Goal: Navigation & Orientation: Find specific page/section

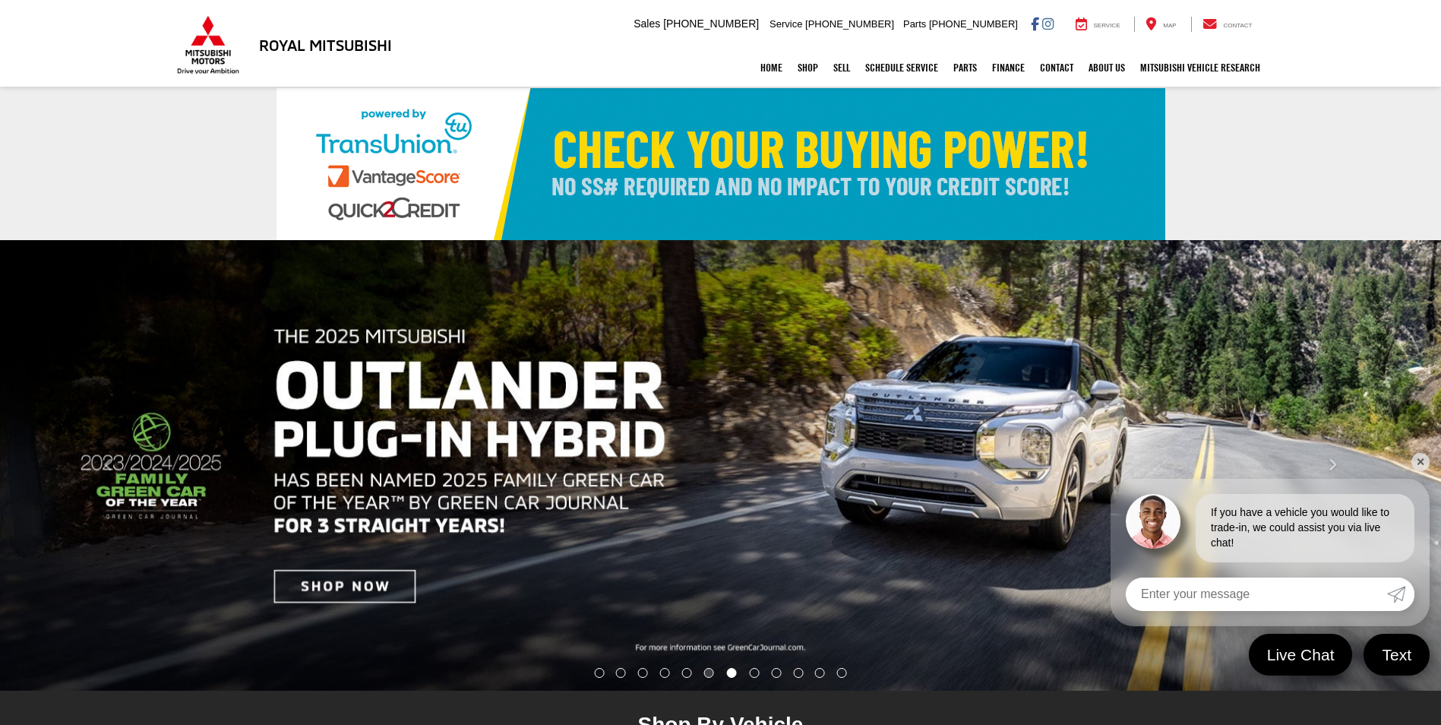
click at [707, 672] on li "Go to slide number 6." at bounding box center [709, 673] width 10 height 10
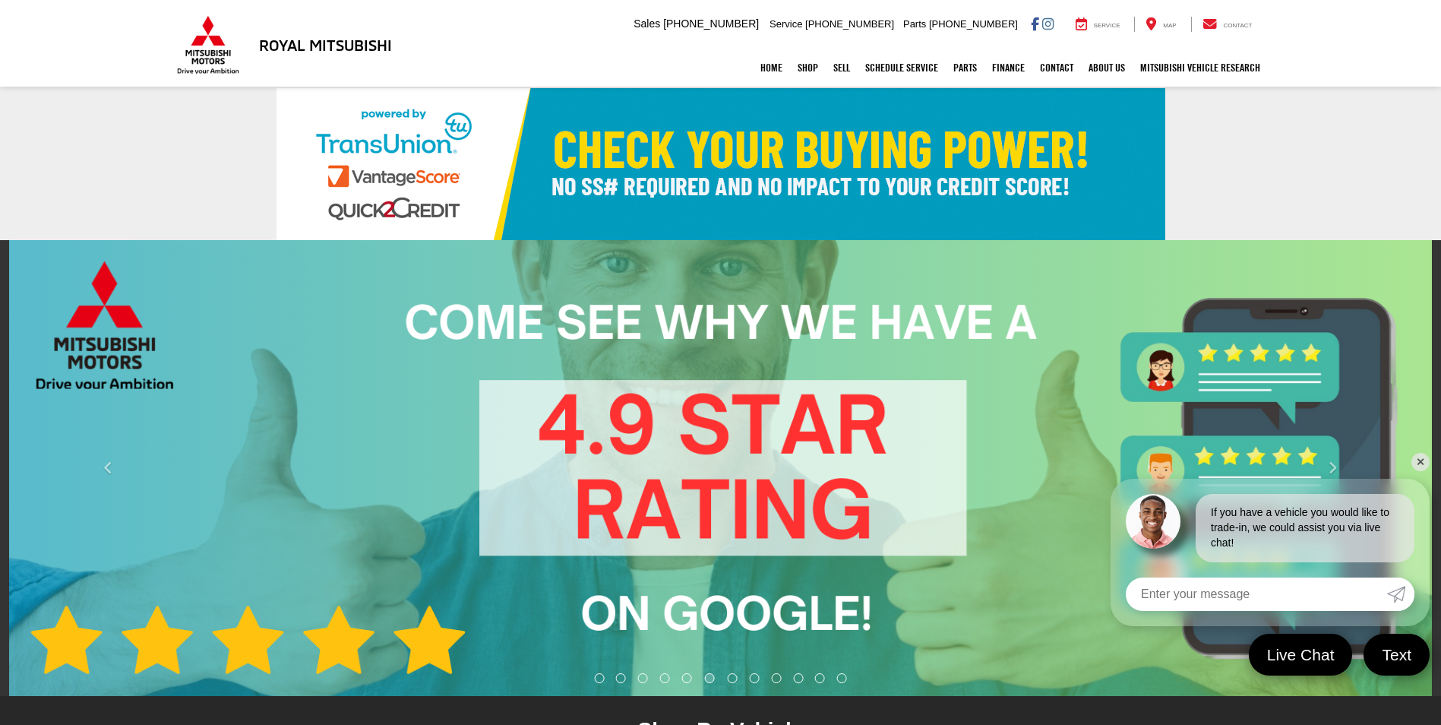
click at [705, 673] on li "Go to slide number 6." at bounding box center [710, 678] width 10 height 10
click at [684, 673] on li "Go to slide number 5." at bounding box center [687, 678] width 10 height 10
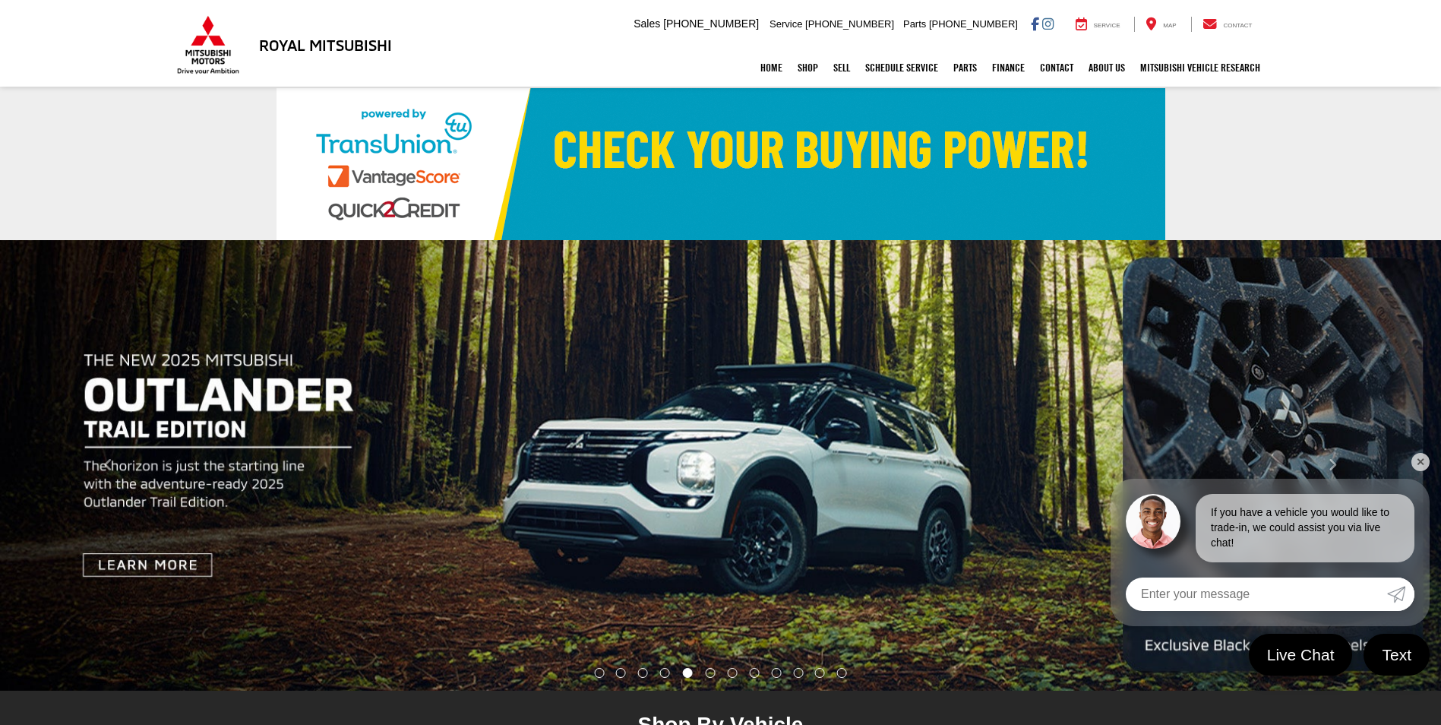
click at [647, 498] on img "carousel slide number 5 of 12" at bounding box center [720, 465] width 1441 height 451
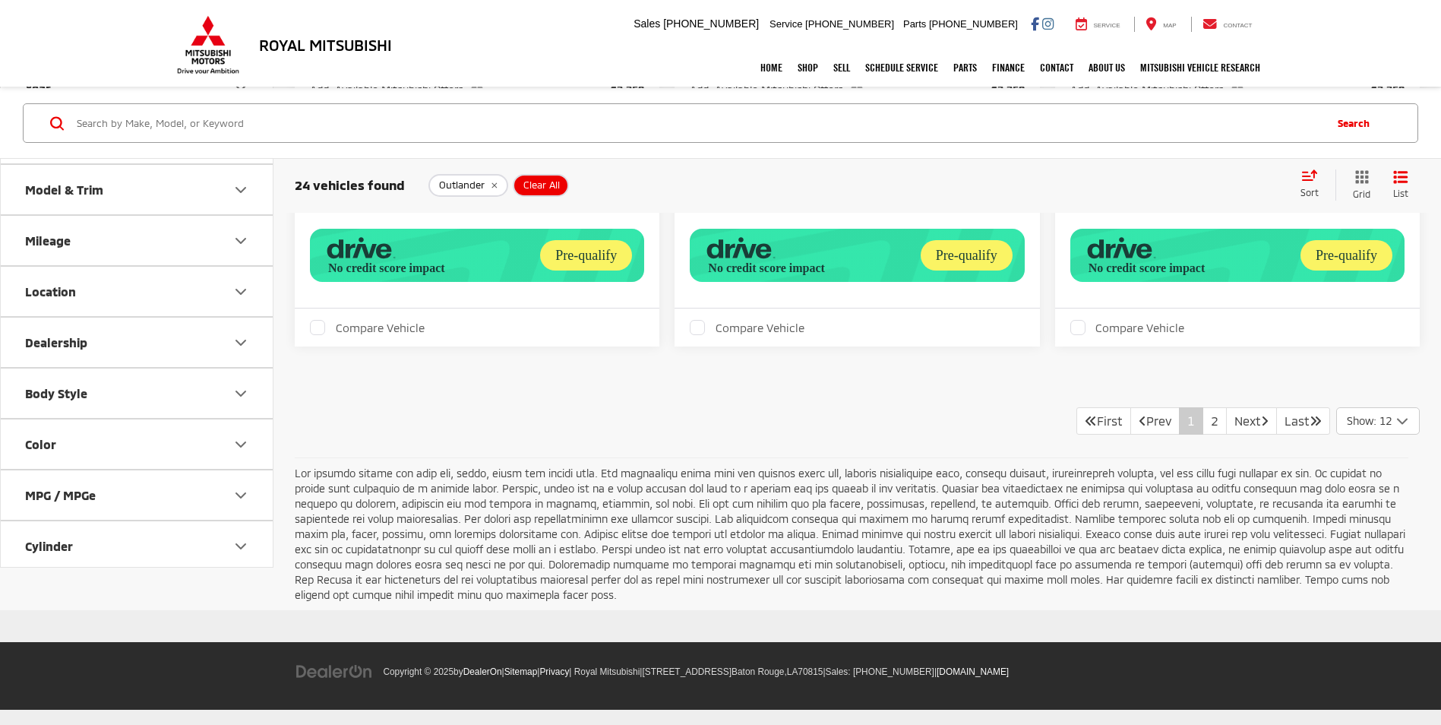
scroll to position [3478, 0]
